Goal: Task Accomplishment & Management: Use online tool/utility

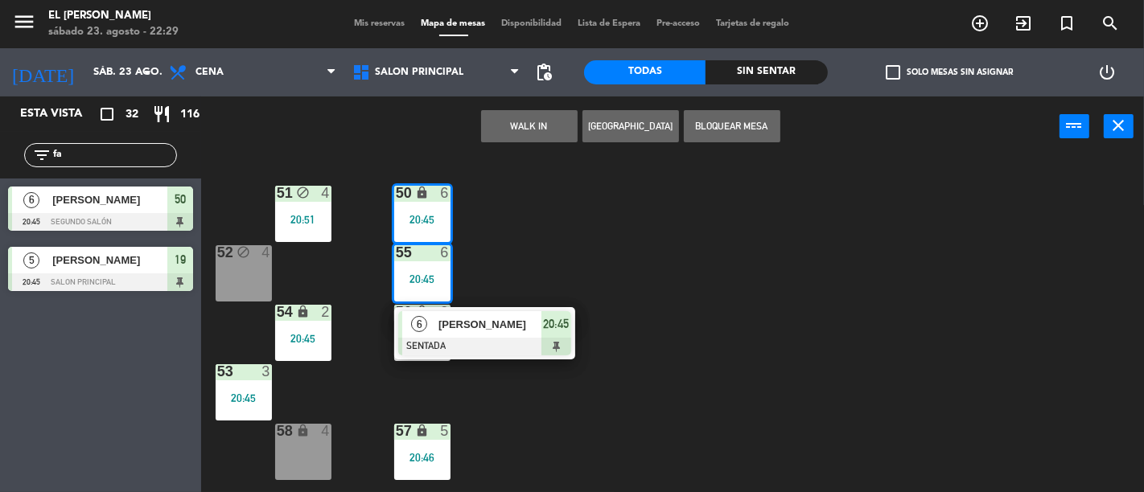
click at [121, 74] on input "sáb. 23 ago." at bounding box center [155, 72] width 140 height 29
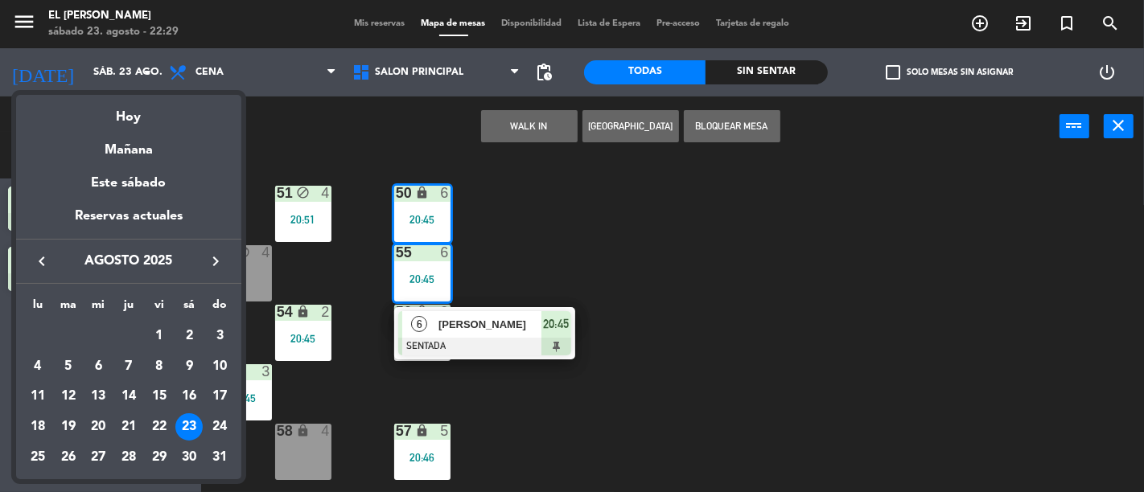
click at [318, 139] on div at bounding box center [572, 246] width 1144 height 492
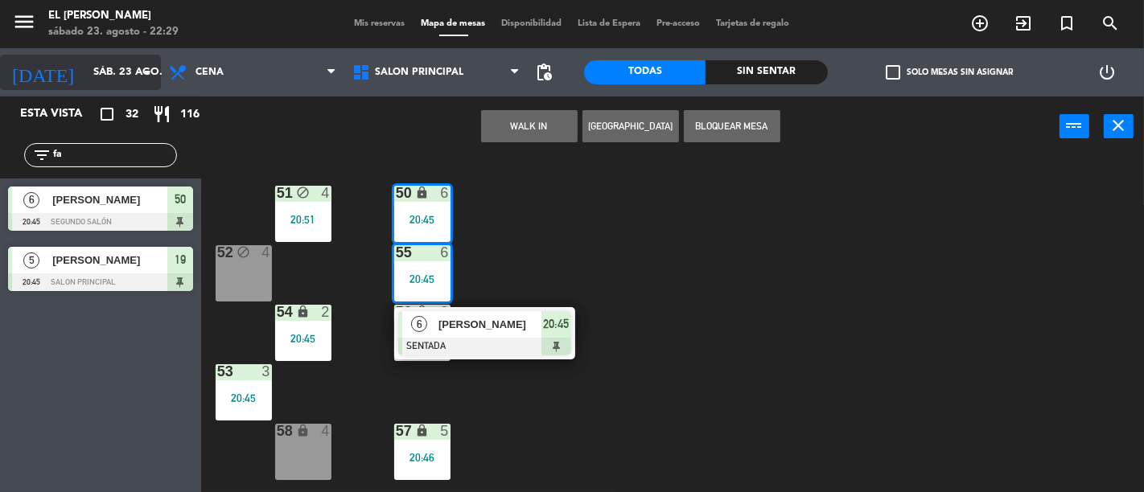
click at [132, 60] on input "sáb. 23 ago." at bounding box center [155, 72] width 140 height 29
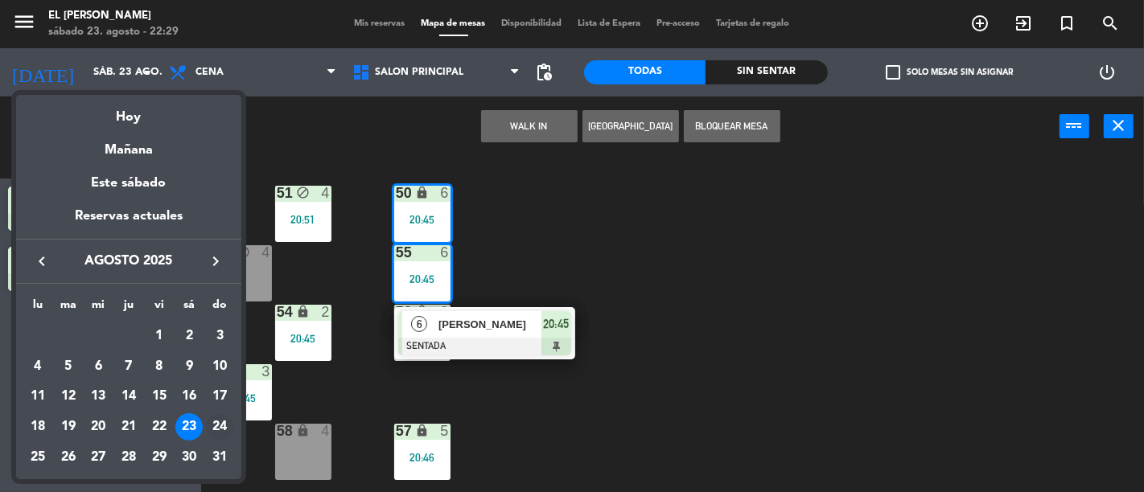
click at [215, 428] on div "24" at bounding box center [219, 427] width 27 height 27
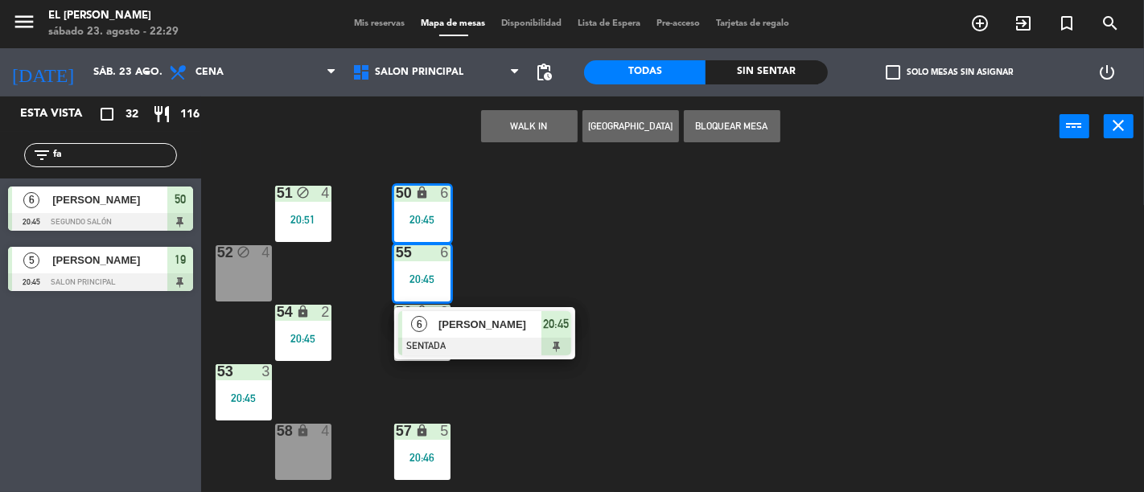
type input "dom. 24 ago."
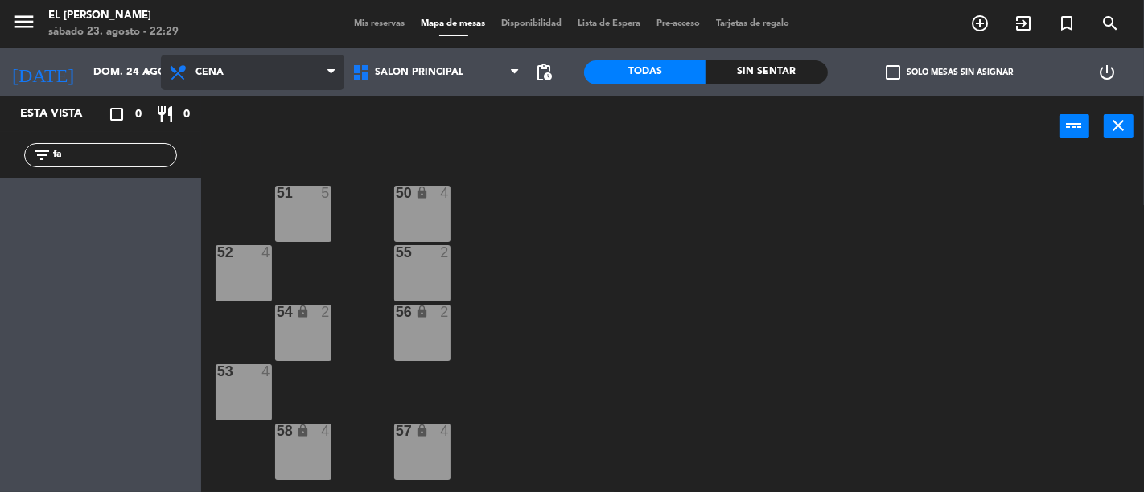
click at [290, 68] on span "Cena" at bounding box center [252, 72] width 183 height 35
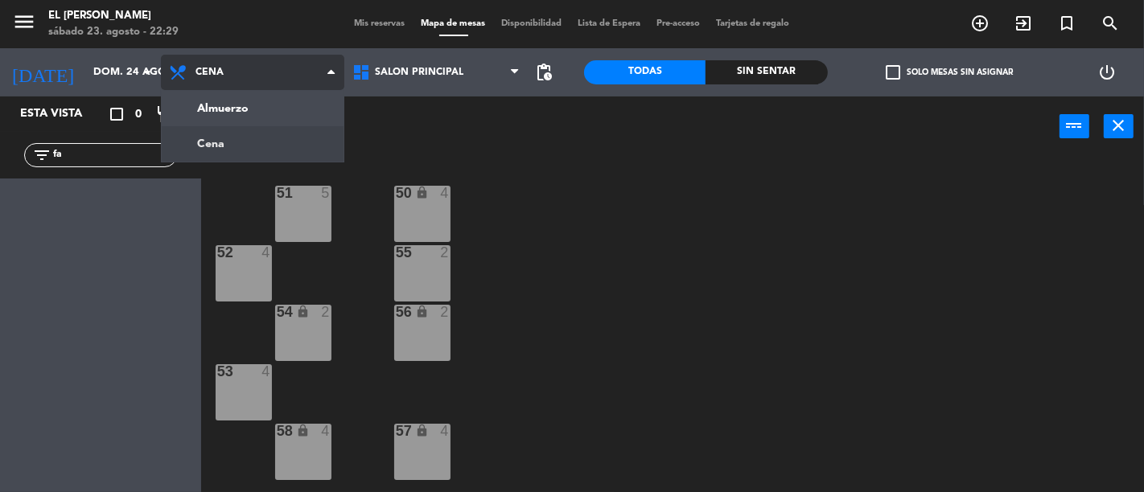
click at [290, 89] on span "Cena" at bounding box center [252, 72] width 183 height 35
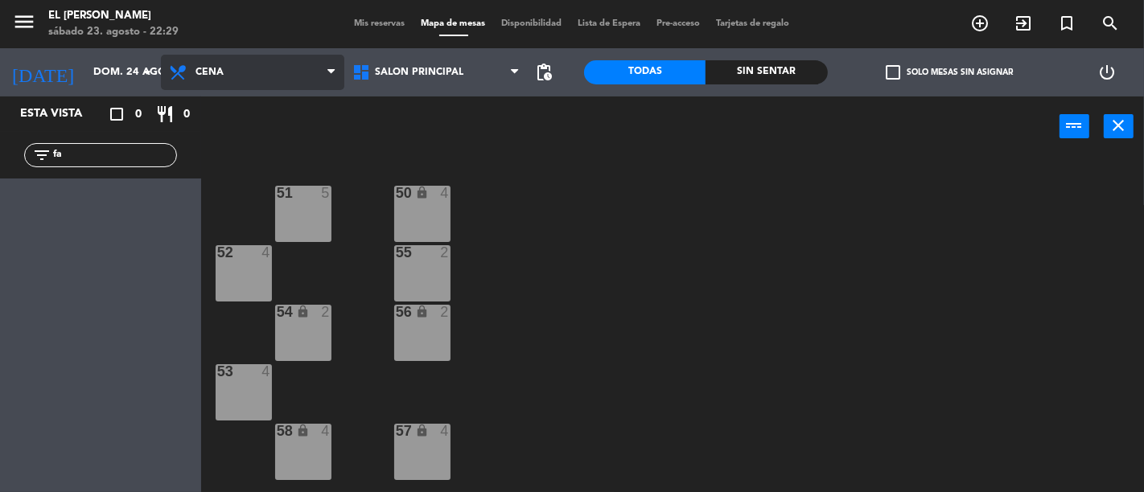
click at [290, 65] on span "Cena" at bounding box center [252, 72] width 183 height 35
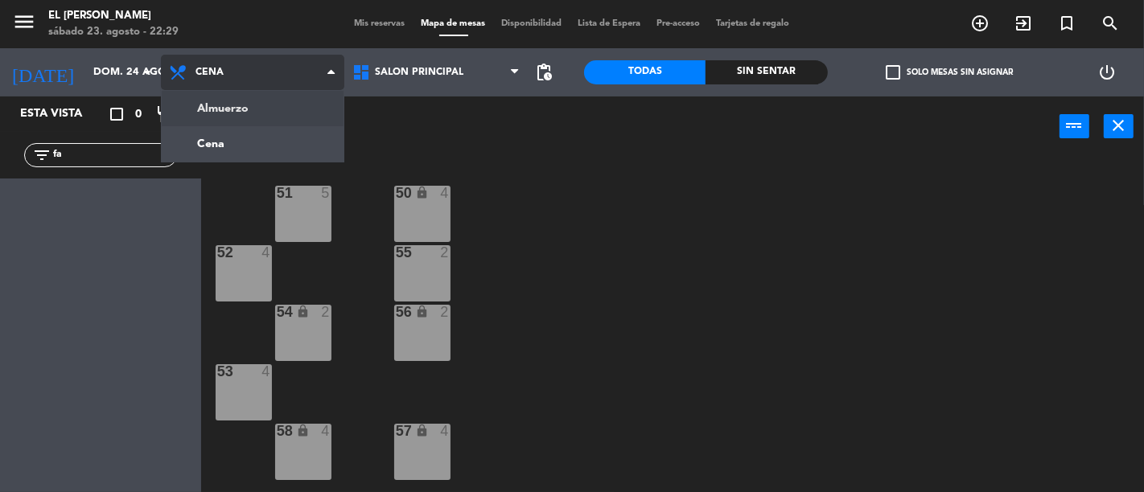
click at [286, 117] on ng-component "menu El [PERSON_NAME] [DATE] 23. agosto - 22:29 Mis reservas Mapa de mesas Disp…" at bounding box center [572, 246] width 1144 height 492
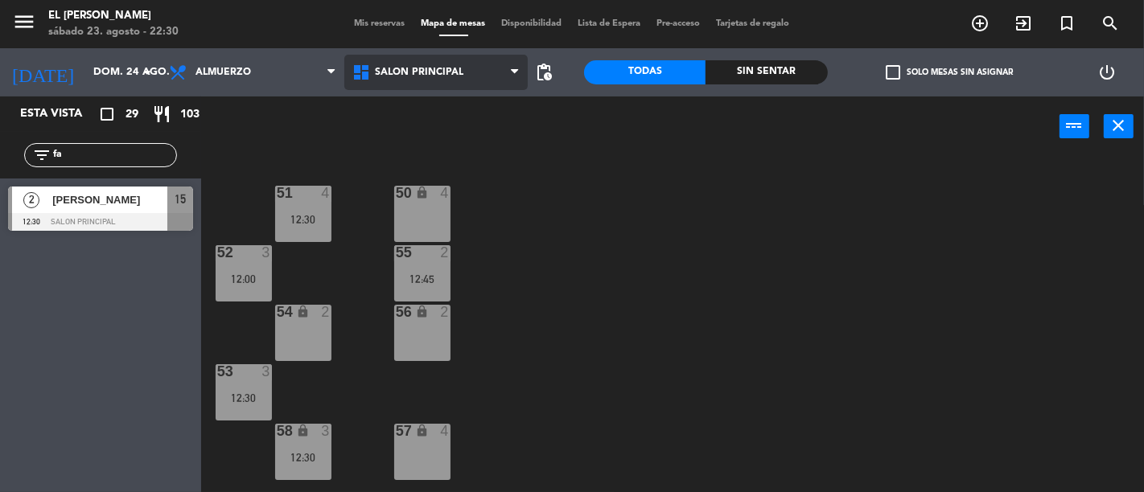
click at [473, 56] on span "Salon Principal" at bounding box center [435, 72] width 183 height 35
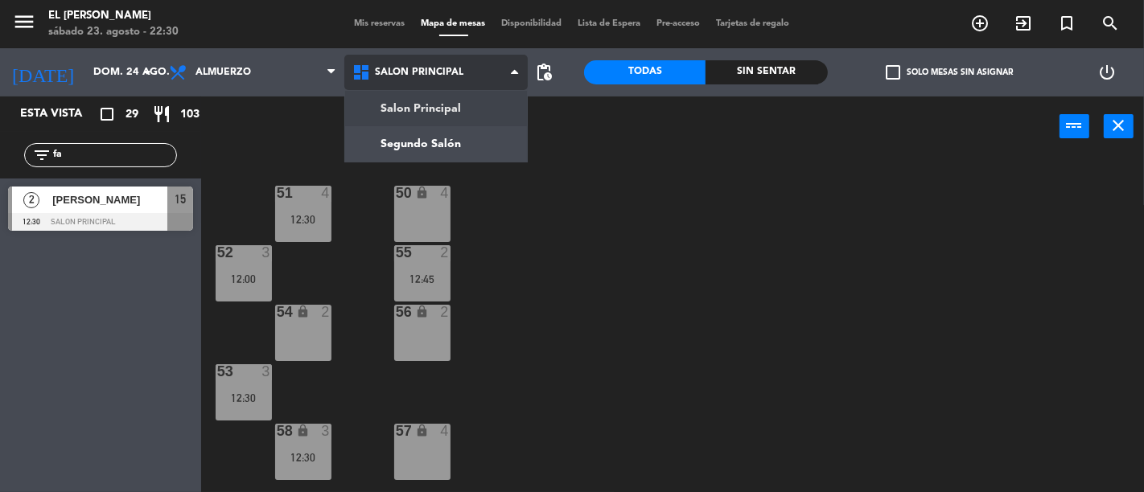
click at [468, 103] on ng-component "menu El [PERSON_NAME] [DATE] 23. agosto - 22:30 Mis reservas Mapa de mesas Disp…" at bounding box center [572, 246] width 1144 height 492
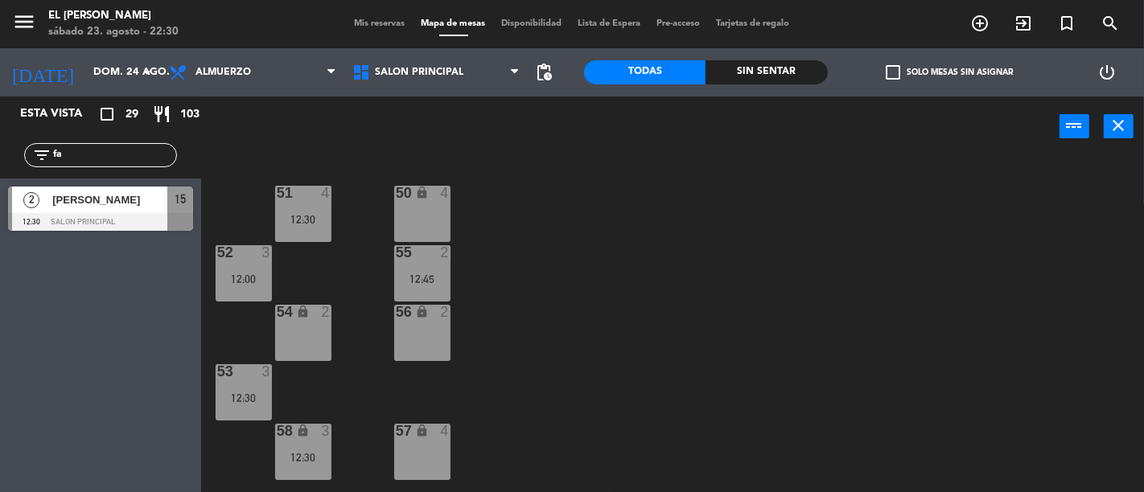
click at [142, 151] on input "fa" at bounding box center [113, 155] width 125 height 18
type input "f"
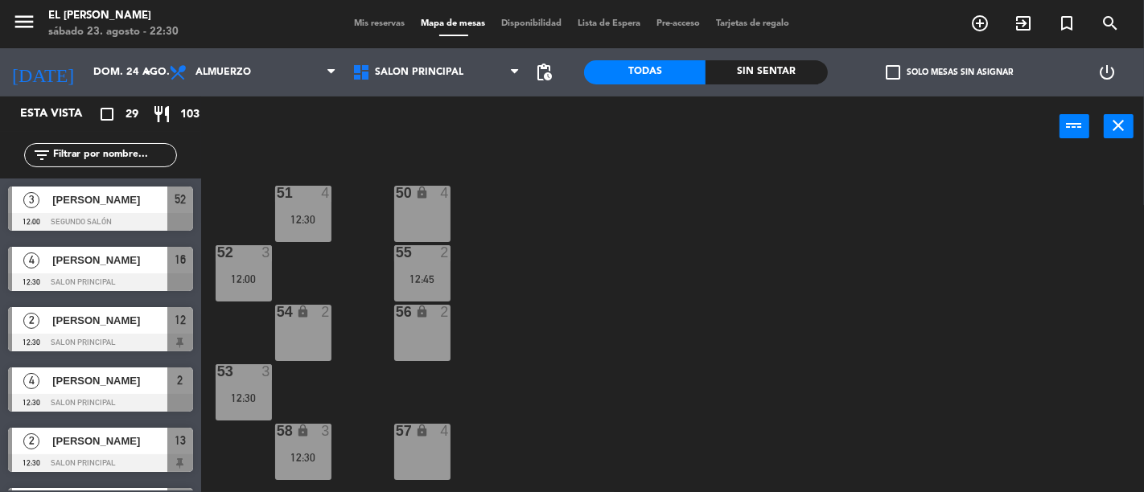
click at [601, 318] on div "50 lock 4 51 4 12:30 52 3 12:00 55 2 12:45 54 lock 2 56 lock 2 53 3 12:30 58 lo…" at bounding box center [678, 325] width 932 height 336
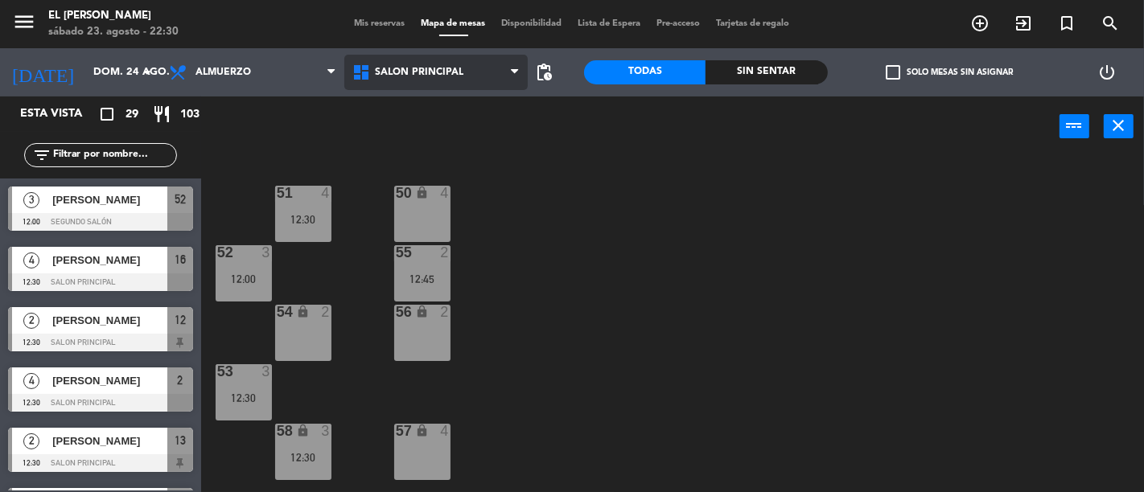
click at [437, 78] on span "Salon Principal" at bounding box center [435, 72] width 183 height 35
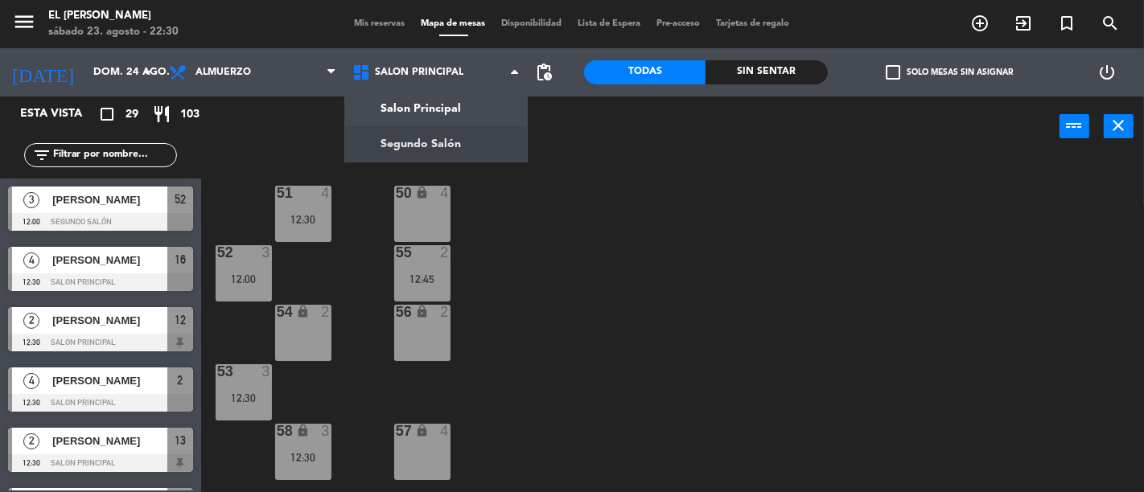
click at [324, 196] on div "4" at bounding box center [326, 193] width 10 height 14
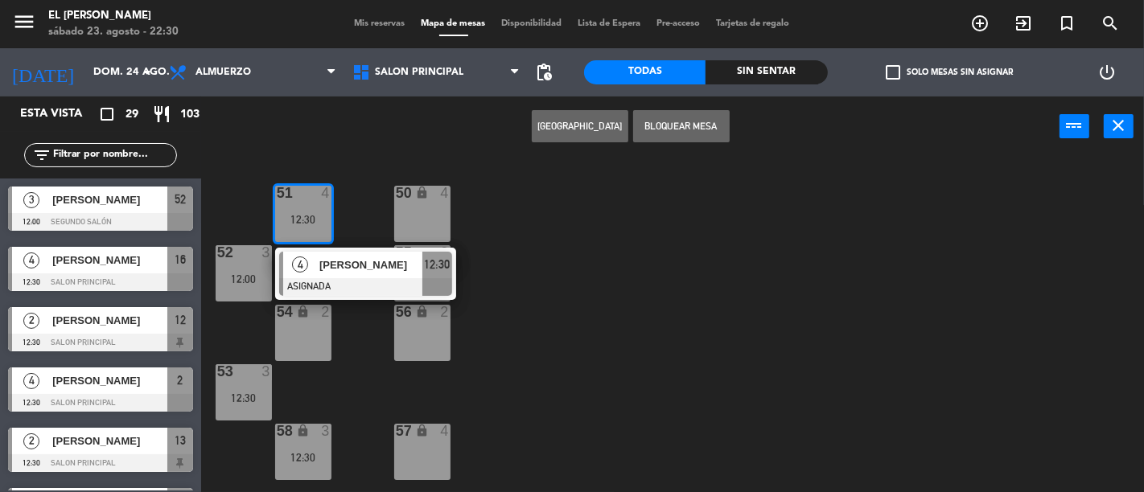
click at [447, 216] on div "50 lock 4" at bounding box center [422, 214] width 56 height 56
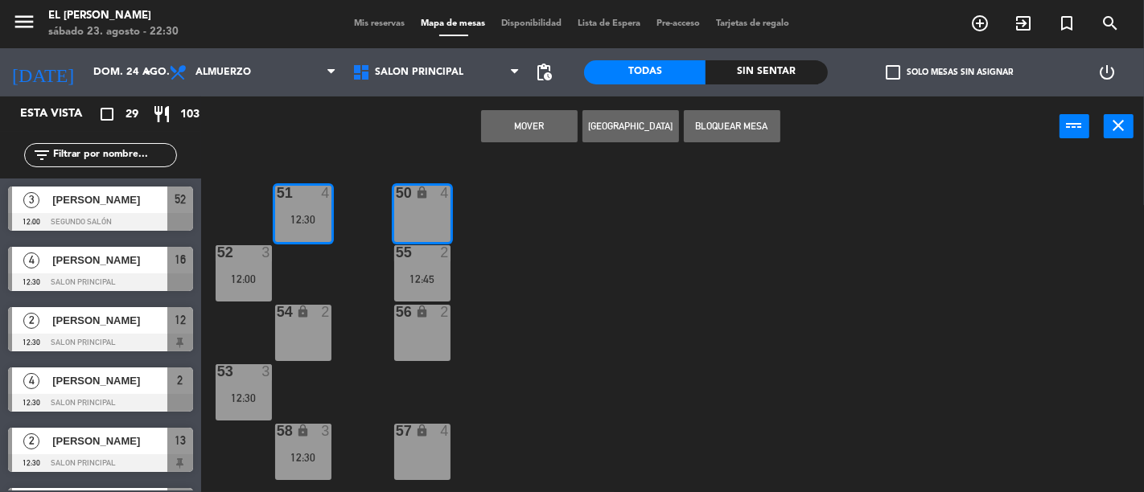
click at [525, 131] on button "Mover" at bounding box center [529, 126] width 97 height 32
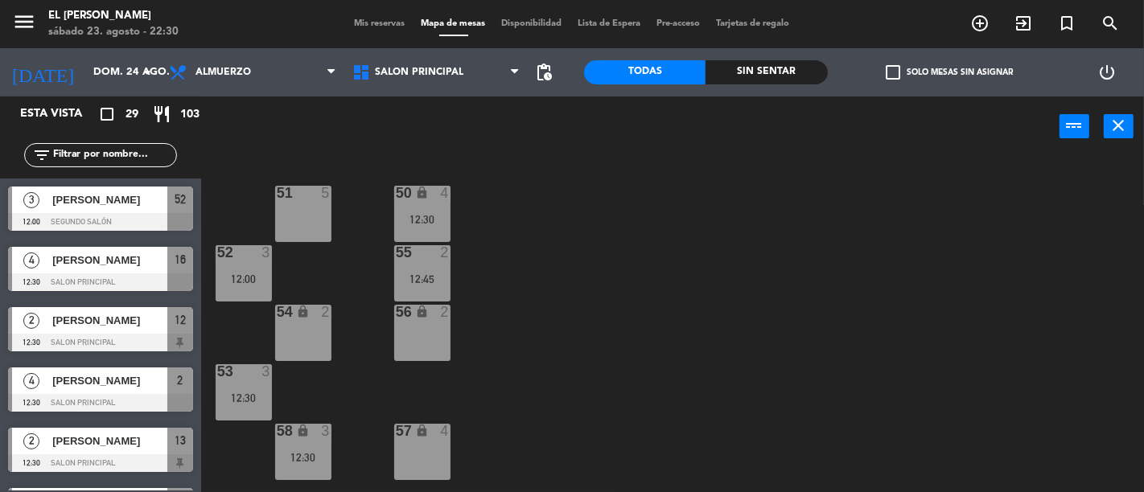
click at [300, 199] on div at bounding box center [303, 193] width 27 height 14
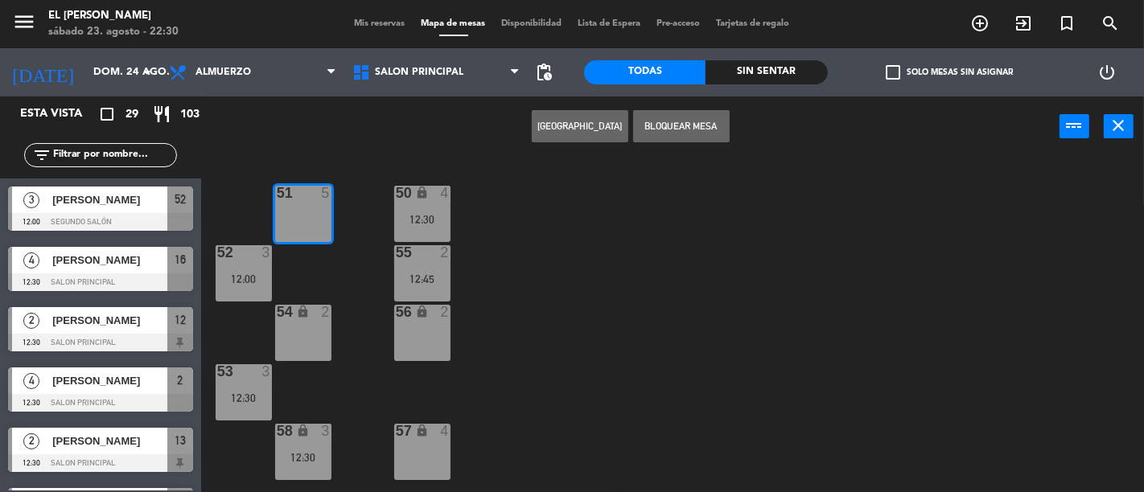
click at [661, 124] on button "Bloquear Mesa" at bounding box center [681, 126] width 97 height 32
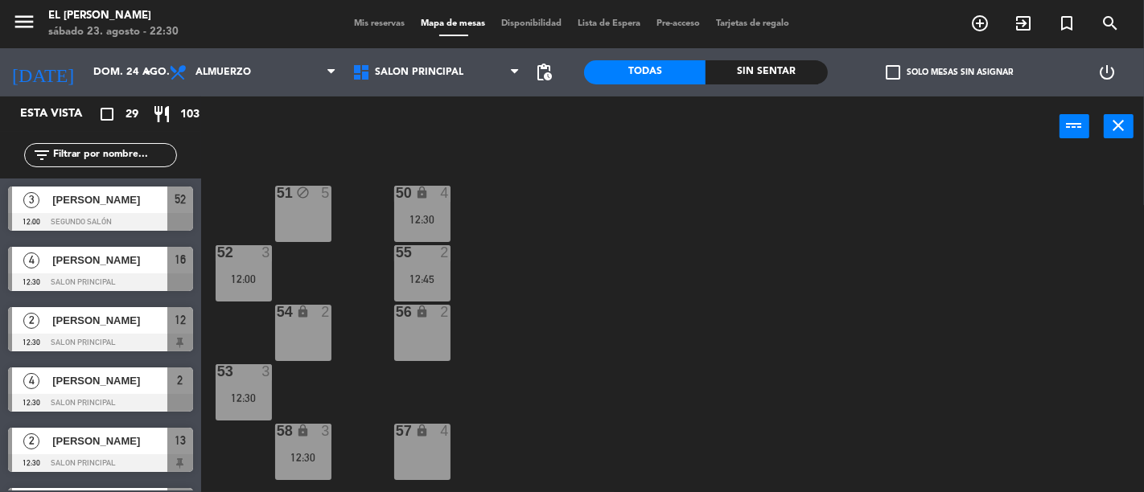
click at [420, 340] on div "56 lock 2" at bounding box center [422, 333] width 56 height 56
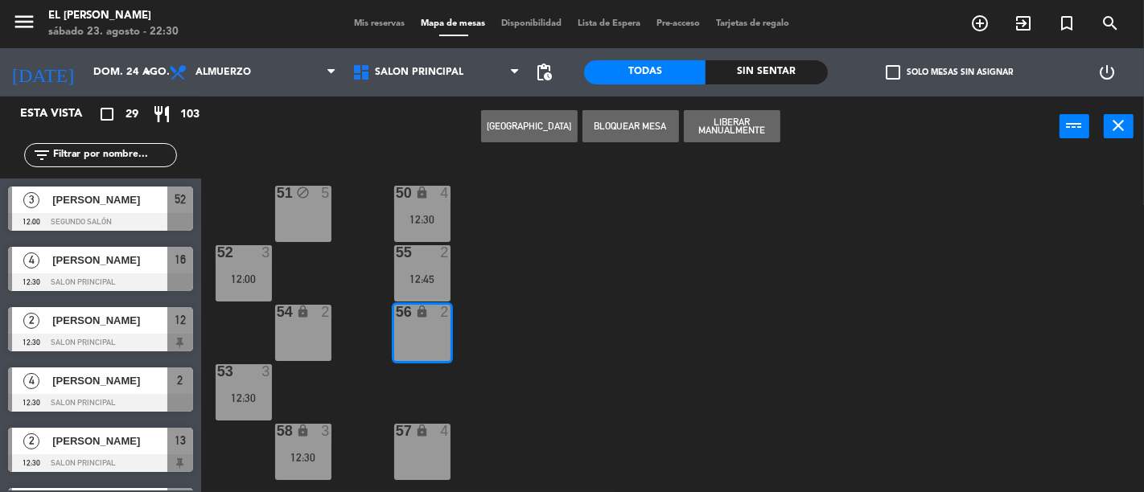
click at [340, 344] on div "50 lock 4 12:30 51 block 5 52 3 12:00 55 2 12:45 54 lock 2 56 lock 2 53 3 12:30…" at bounding box center [678, 325] width 932 height 336
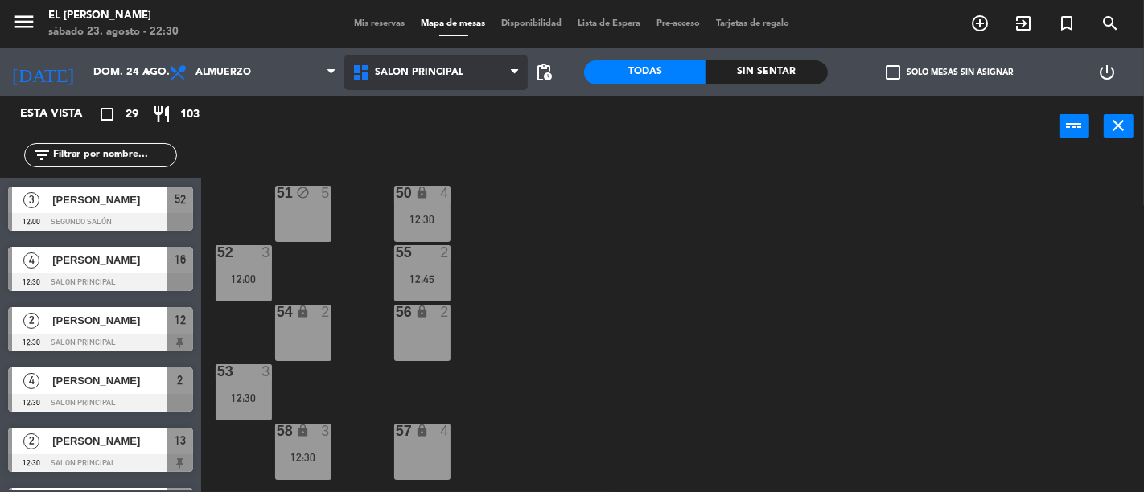
click at [418, 73] on span "Salon Principal" at bounding box center [419, 72] width 89 height 11
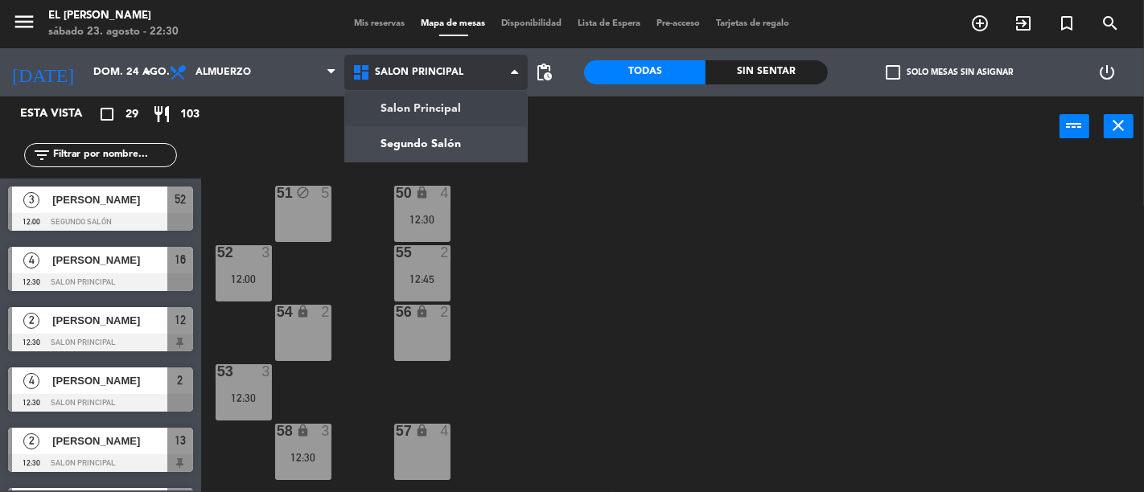
click at [414, 108] on ng-component "menu El [PERSON_NAME] [DATE] 23. agosto - 22:30 Mis reservas Mapa de mesas Disp…" at bounding box center [572, 246] width 1144 height 492
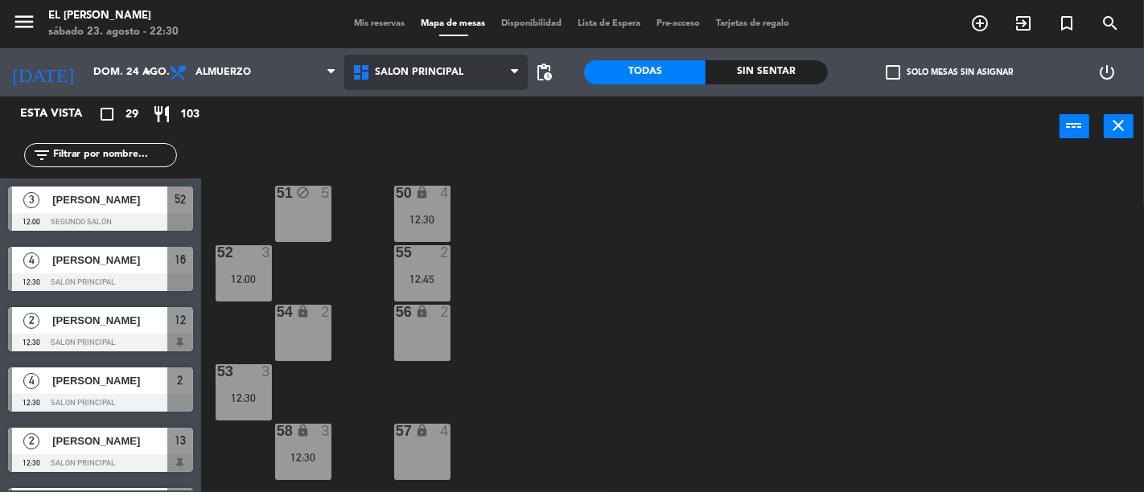
click at [459, 81] on span "Salon Principal" at bounding box center [435, 72] width 183 height 35
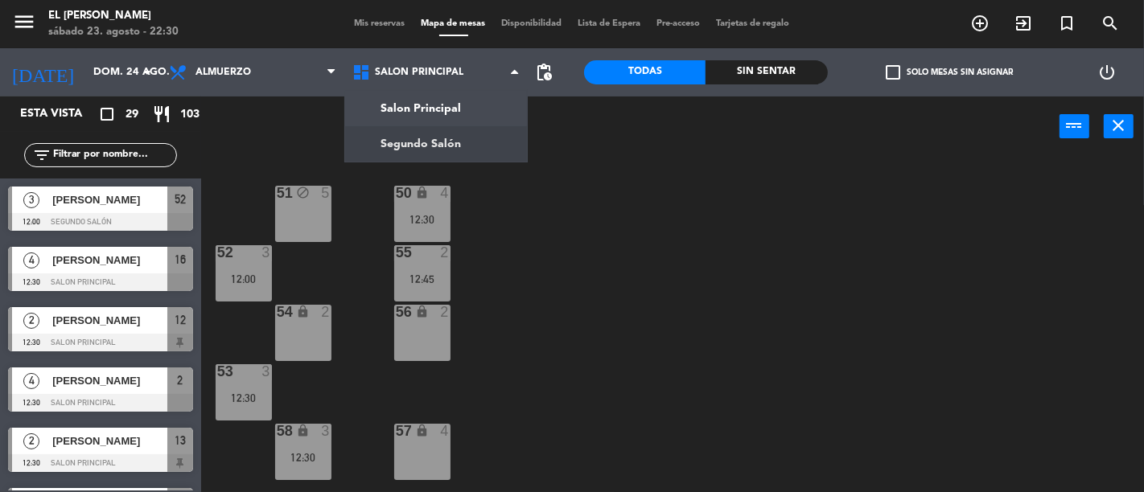
drag, startPoint x: 639, startPoint y: 280, endPoint x: 565, endPoint y: 213, distance: 99.7
click at [638, 280] on div "50 lock 4 12:30 51 block 5 52 3 12:00 55 2 12:45 54 lock 2 56 lock 2 53 3 12:30…" at bounding box center [678, 325] width 932 height 336
